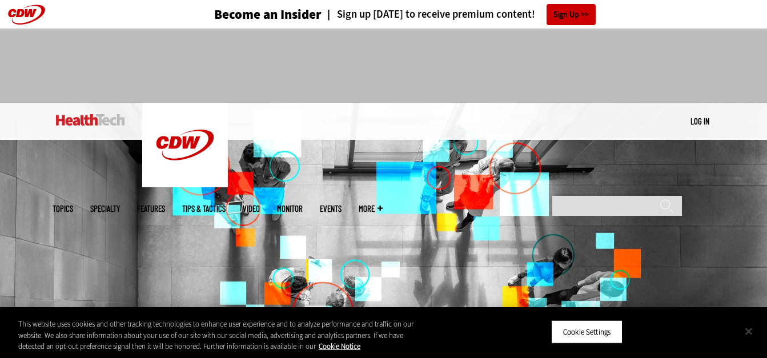
click at [752, 328] on button "Close" at bounding box center [748, 331] width 25 height 25
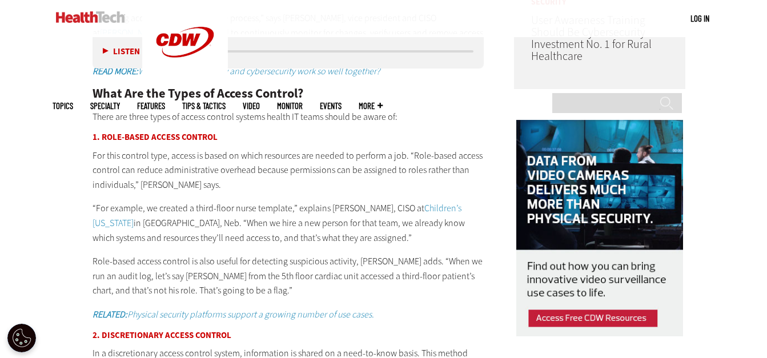
scroll to position [1035, 0]
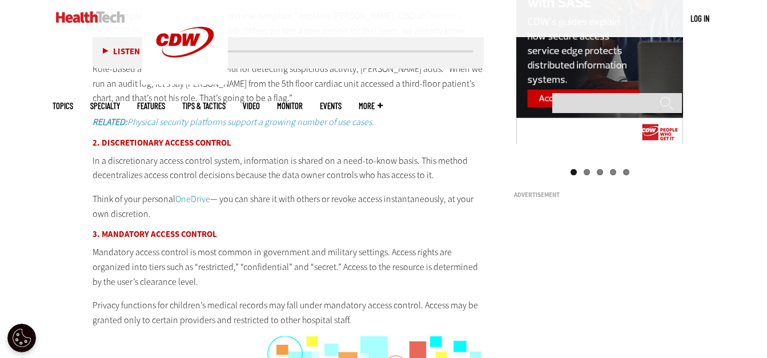
scroll to position [1246, 0]
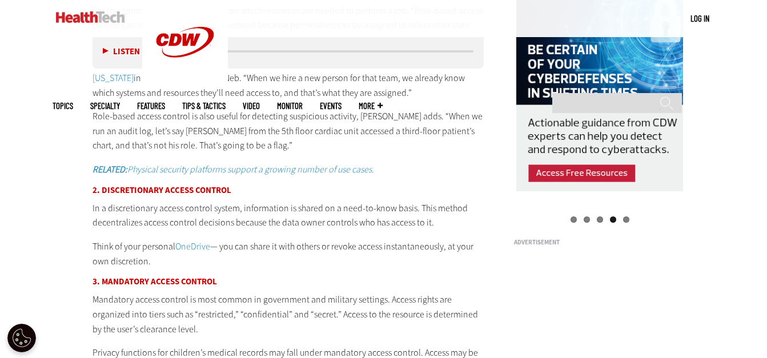
scroll to position [1210, 0]
